Goal: Navigation & Orientation: Find specific page/section

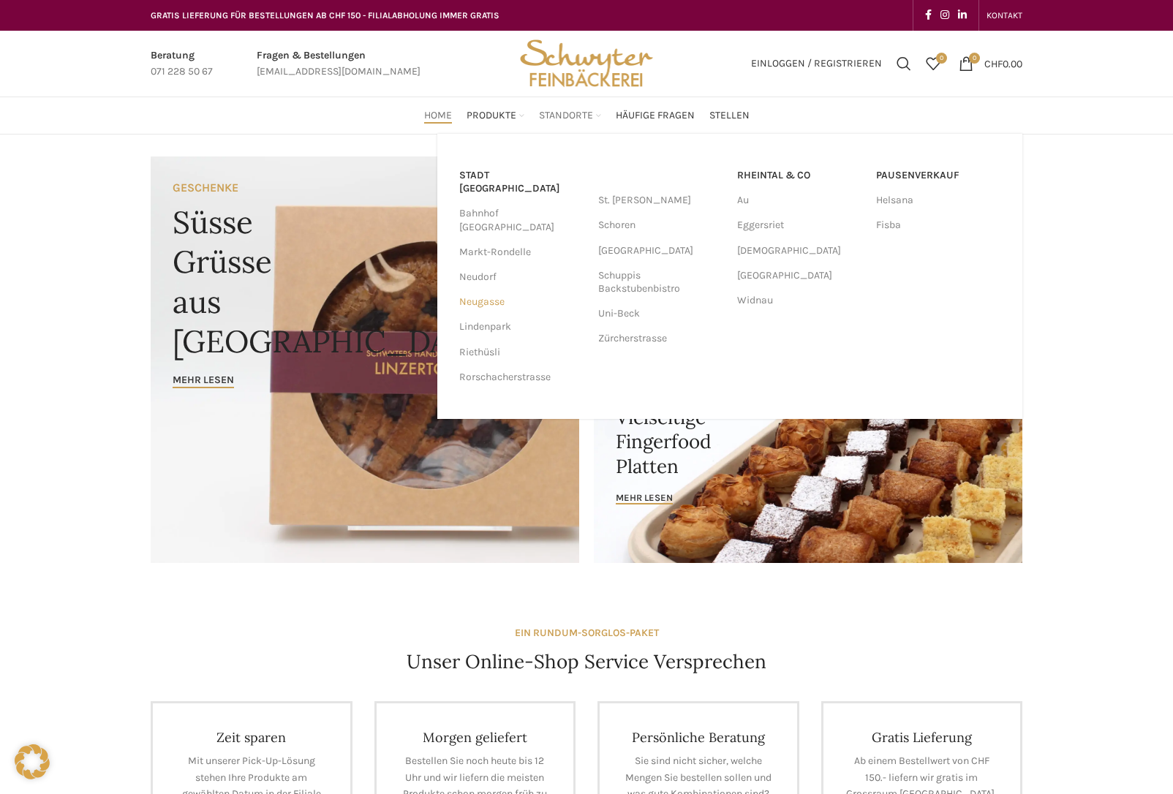
click at [477, 290] on link "Neugasse" at bounding box center [521, 302] width 124 height 25
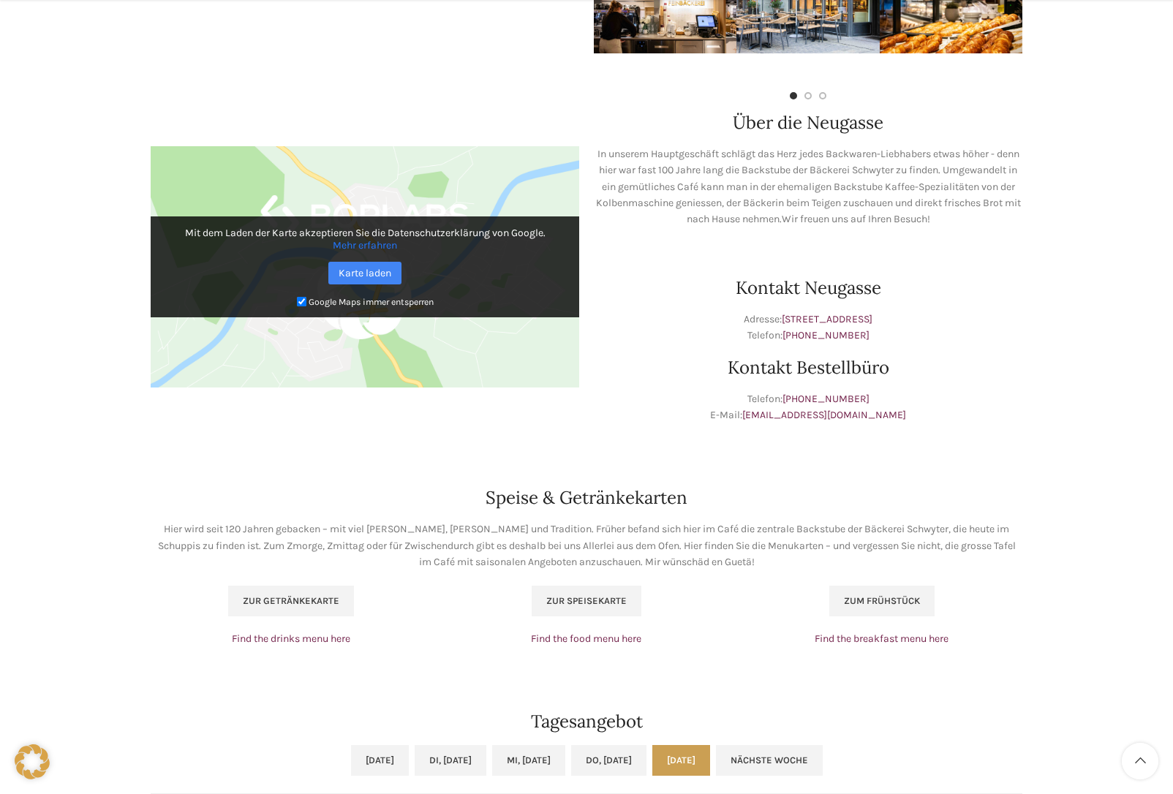
scroll to position [668, 0]
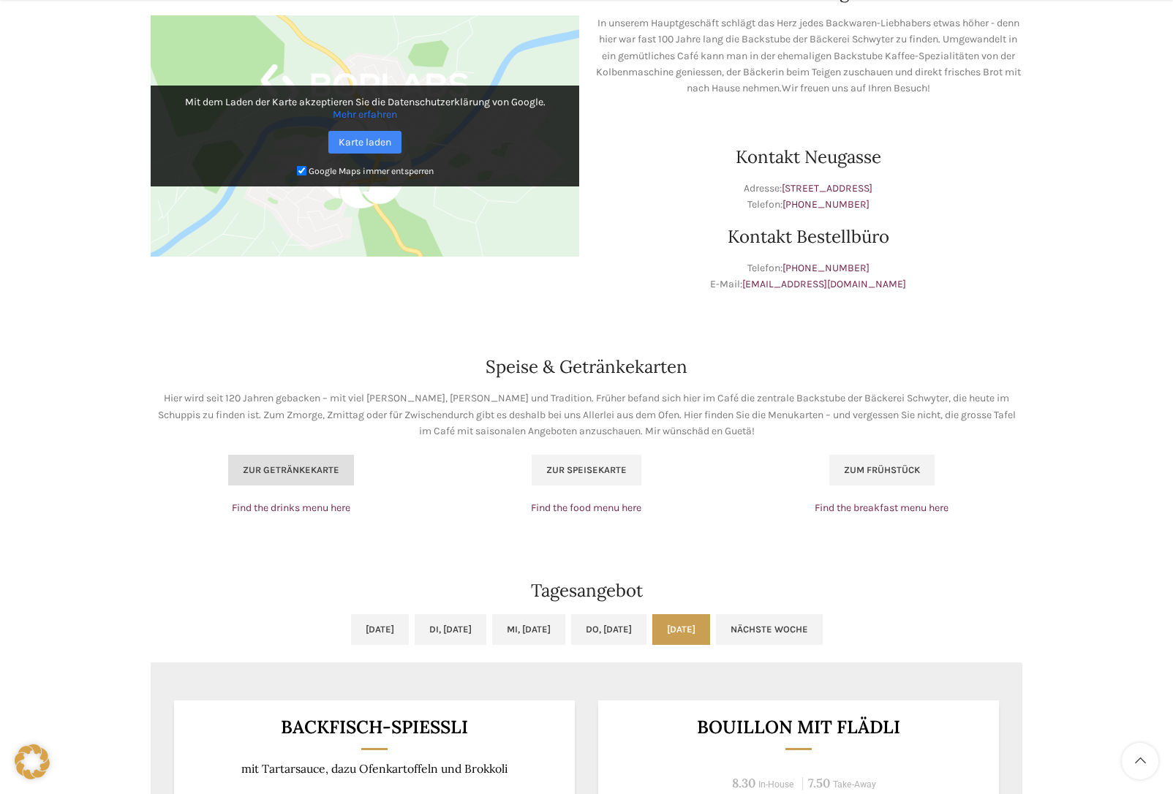
click at [297, 464] on span "Zur Getränkekarte" at bounding box center [291, 470] width 97 height 12
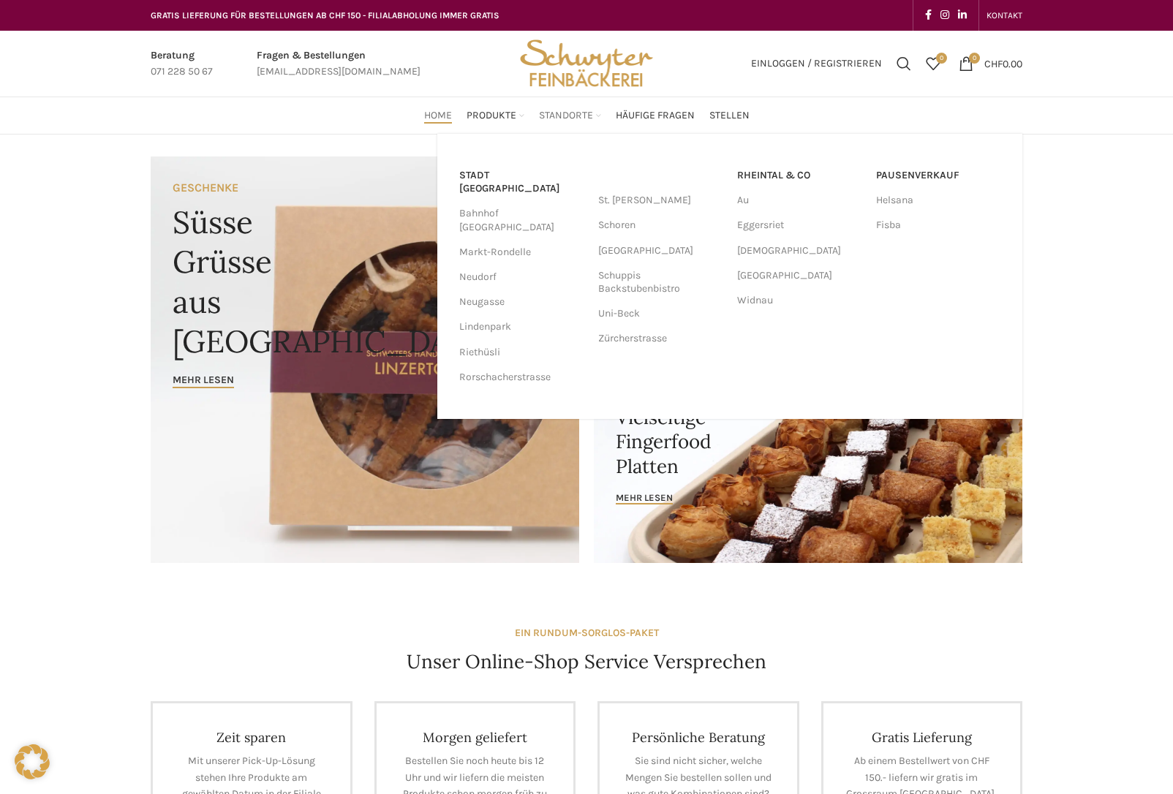
click at [556, 111] on span "Standorte" at bounding box center [566, 116] width 54 height 14
